Goal: Navigation & Orientation: Find specific page/section

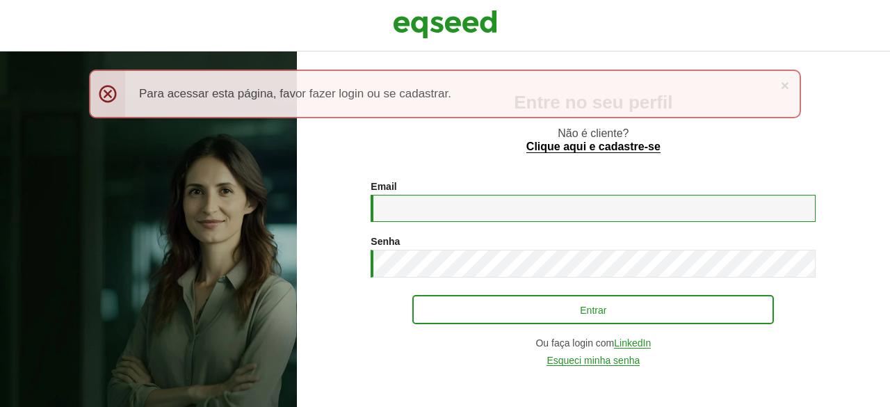
type input "**********"
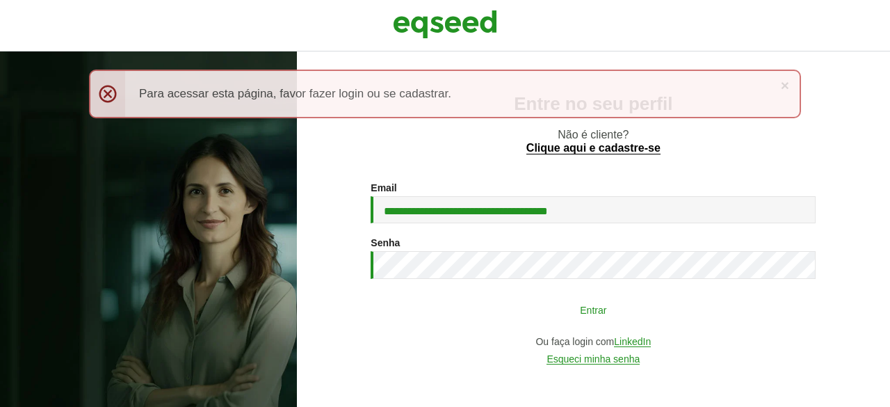
click at [544, 314] on button "Entrar" at bounding box center [592, 309] width 361 height 26
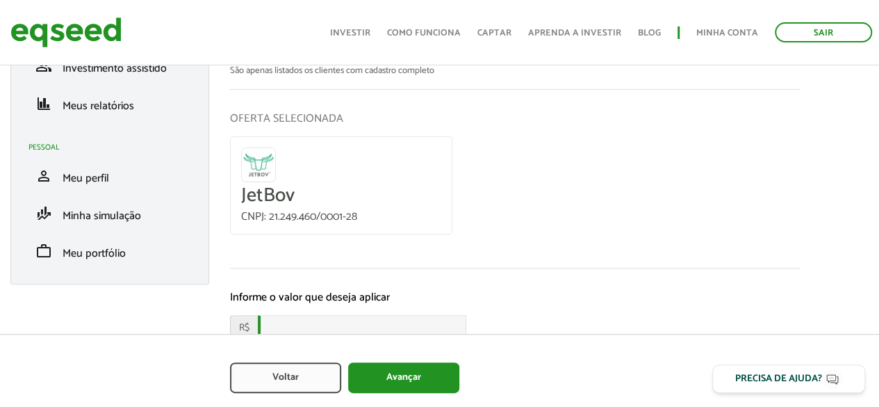
scroll to position [144, 0]
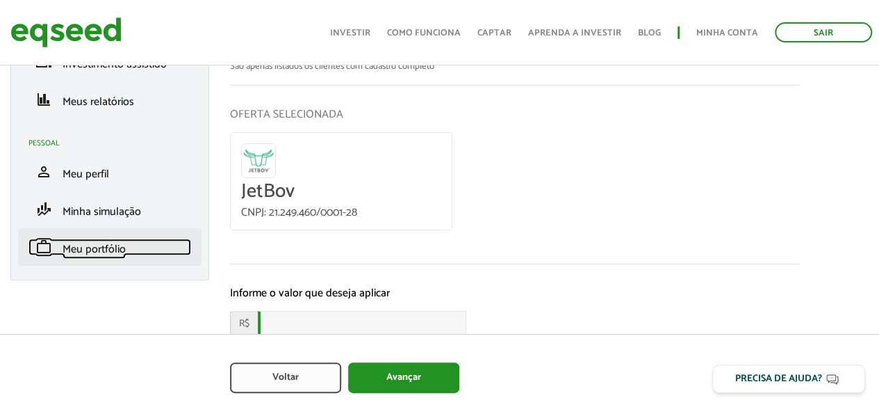
click at [113, 250] on span "Meu portfólio" at bounding box center [94, 249] width 63 height 19
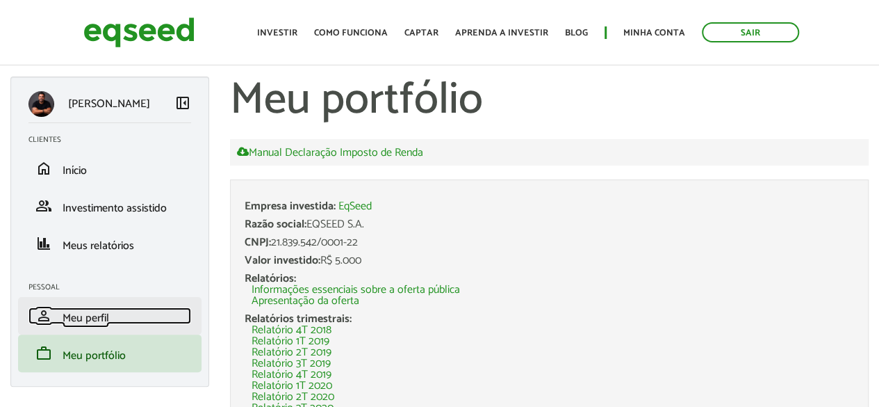
click at [82, 312] on span "Meu perfil" at bounding box center [86, 318] width 47 height 19
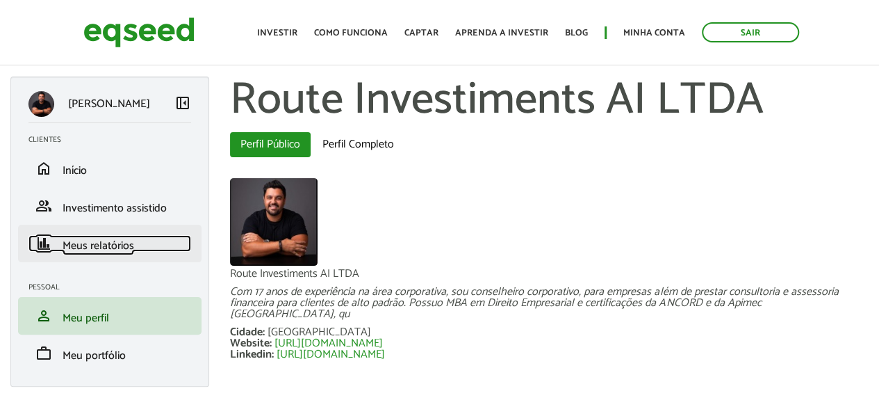
click at [88, 243] on span "Meus relatórios" at bounding box center [99, 245] width 72 height 19
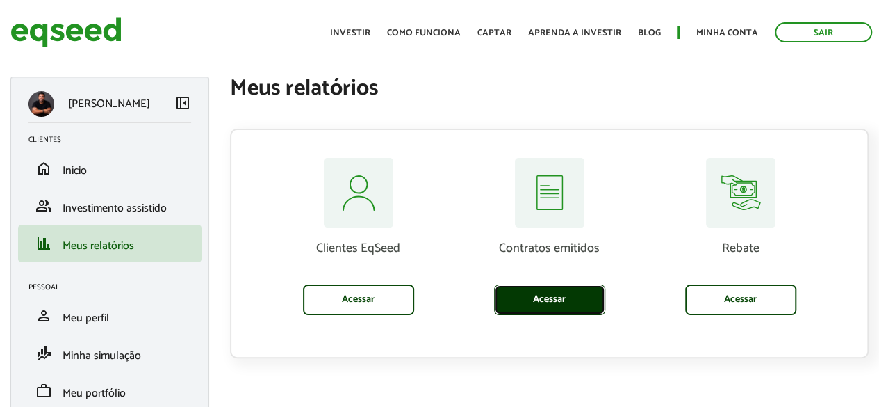
click at [532, 291] on link "Acessar" at bounding box center [549, 299] width 111 height 31
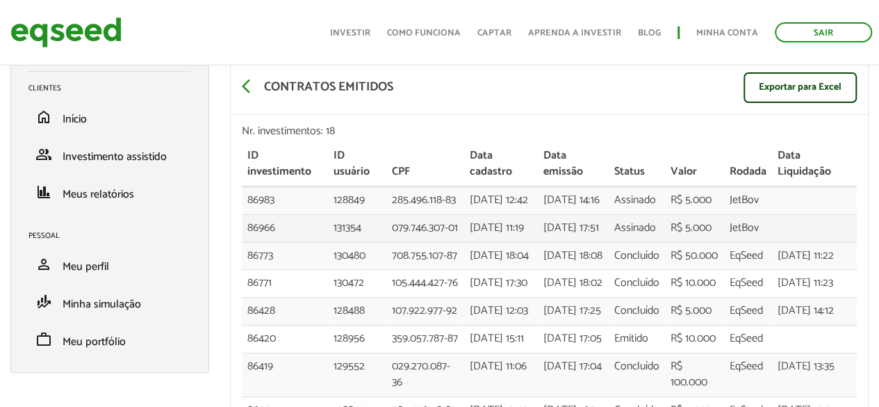
scroll to position [49, 0]
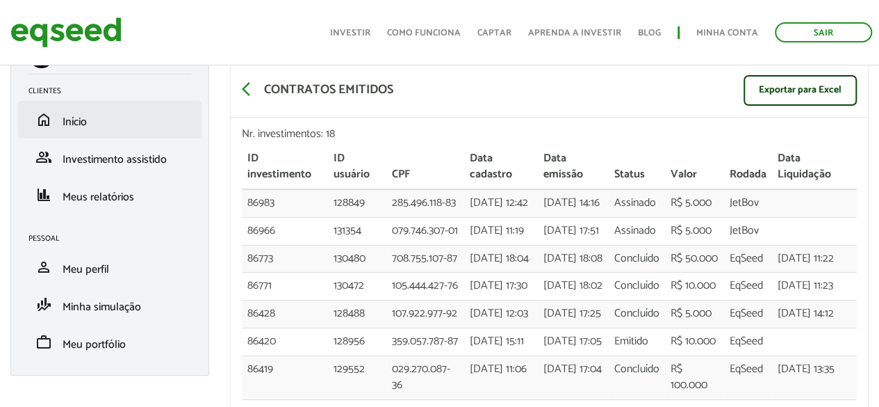
click at [88, 129] on li "home Início" at bounding box center [110, 120] width 184 height 38
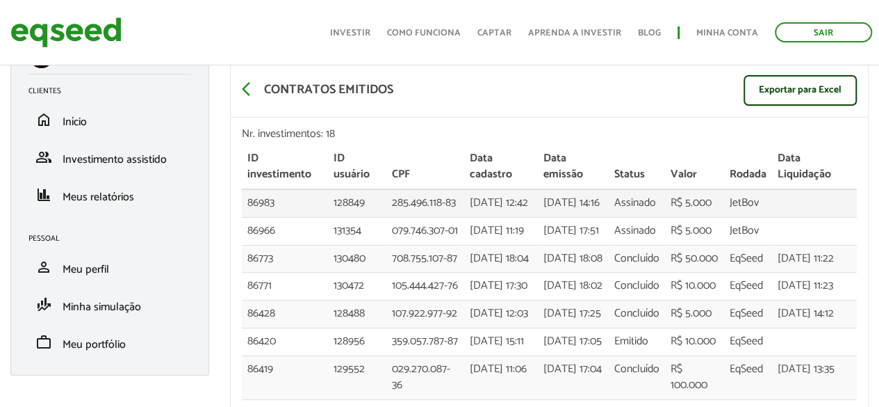
scroll to position [0, 0]
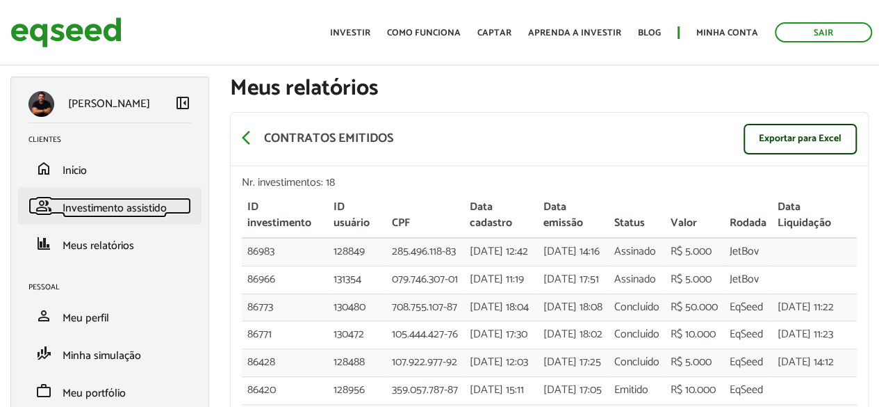
click at [143, 200] on span "Investimento assistido" at bounding box center [115, 208] width 104 height 19
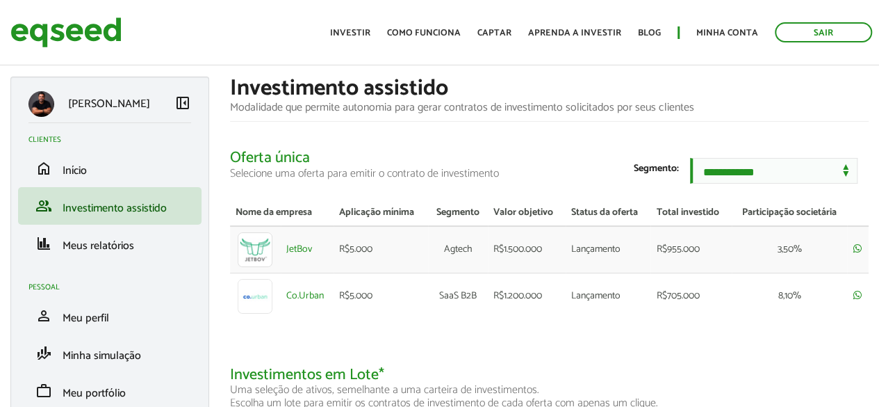
click at [143, 200] on span "Investimento assistido" at bounding box center [115, 208] width 104 height 19
